Goal: Task Accomplishment & Management: Complete application form

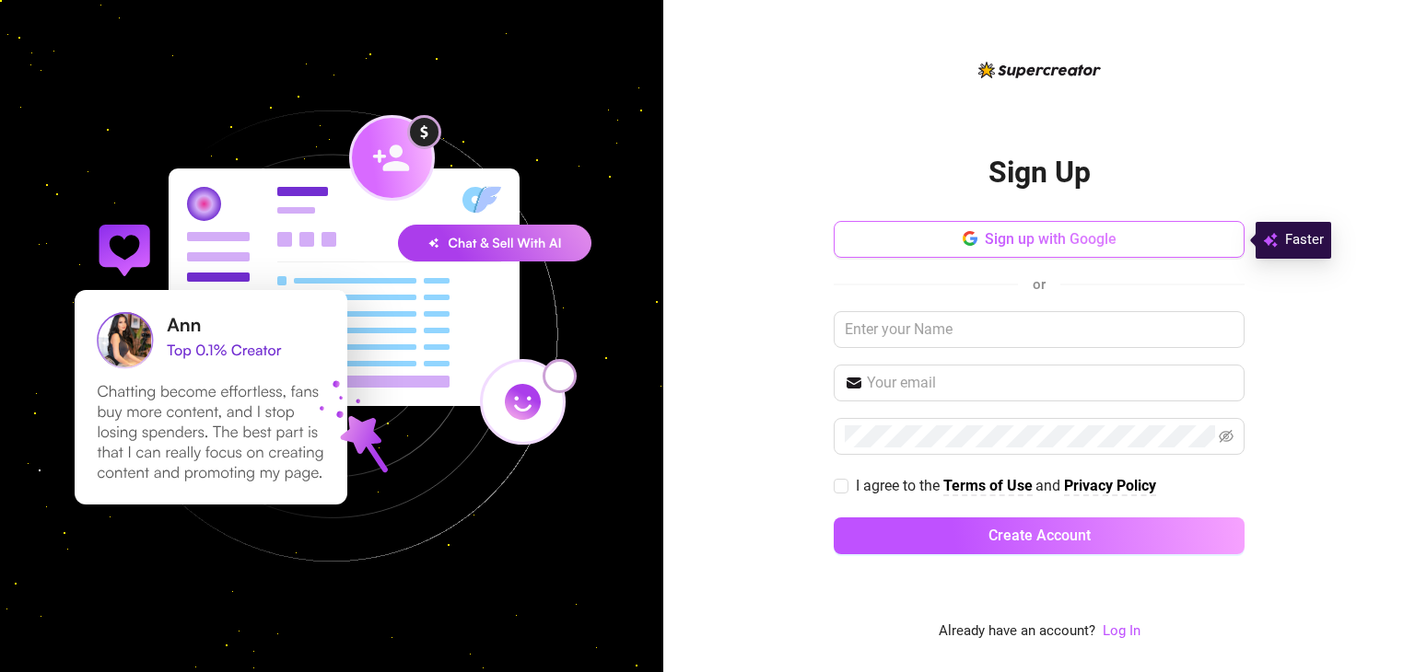
click at [1005, 244] on span "Sign up with Google" at bounding box center [1051, 238] width 132 height 17
